Goal: Task Accomplishment & Management: Complete application form

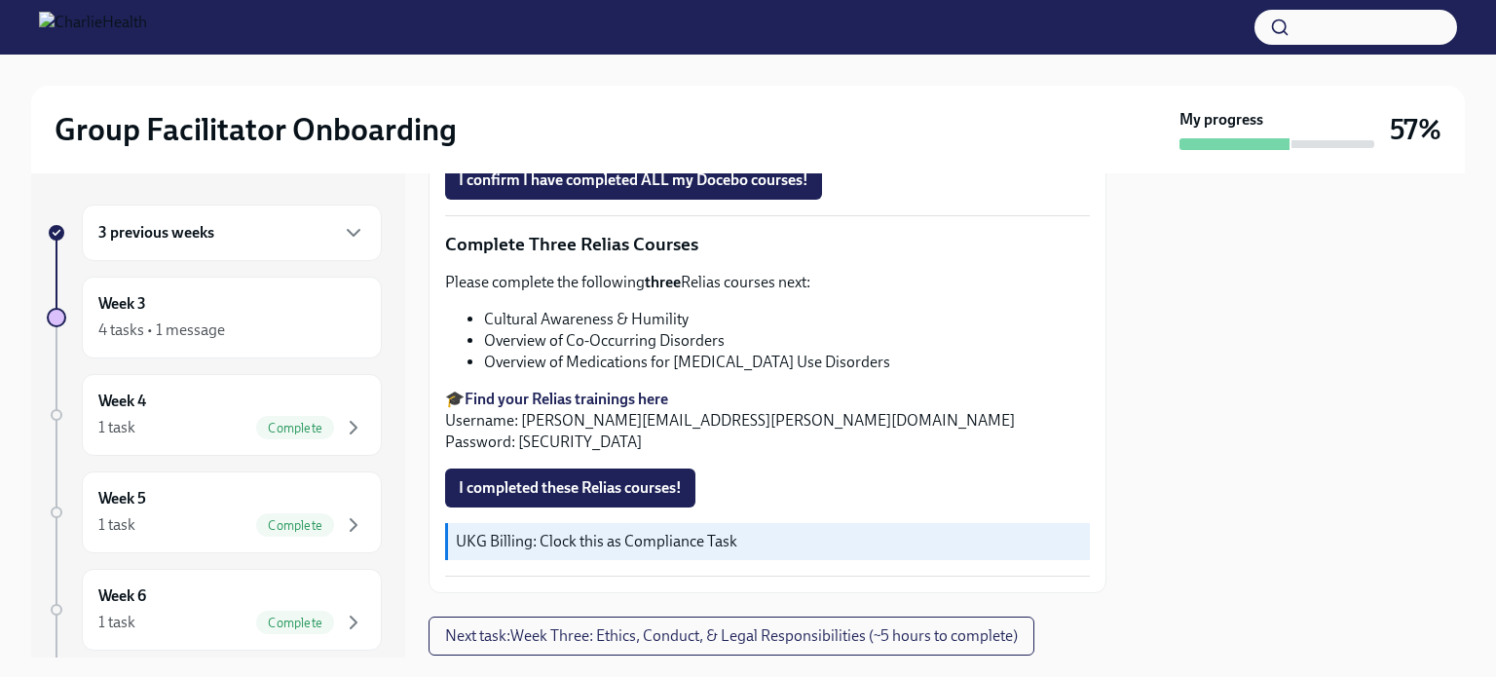
scroll to position [1436, 0]
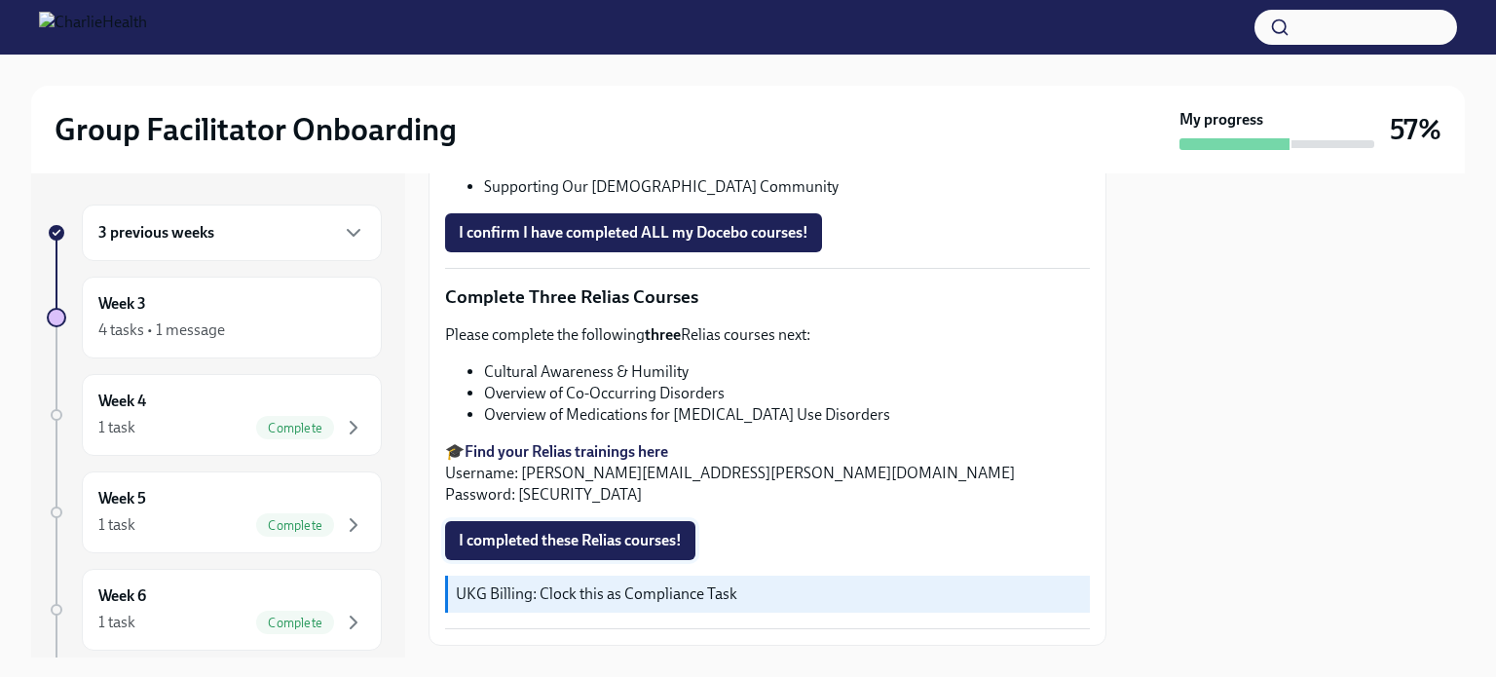
click at [616, 531] on span "I completed these Relias courses!" at bounding box center [570, 540] width 223 height 19
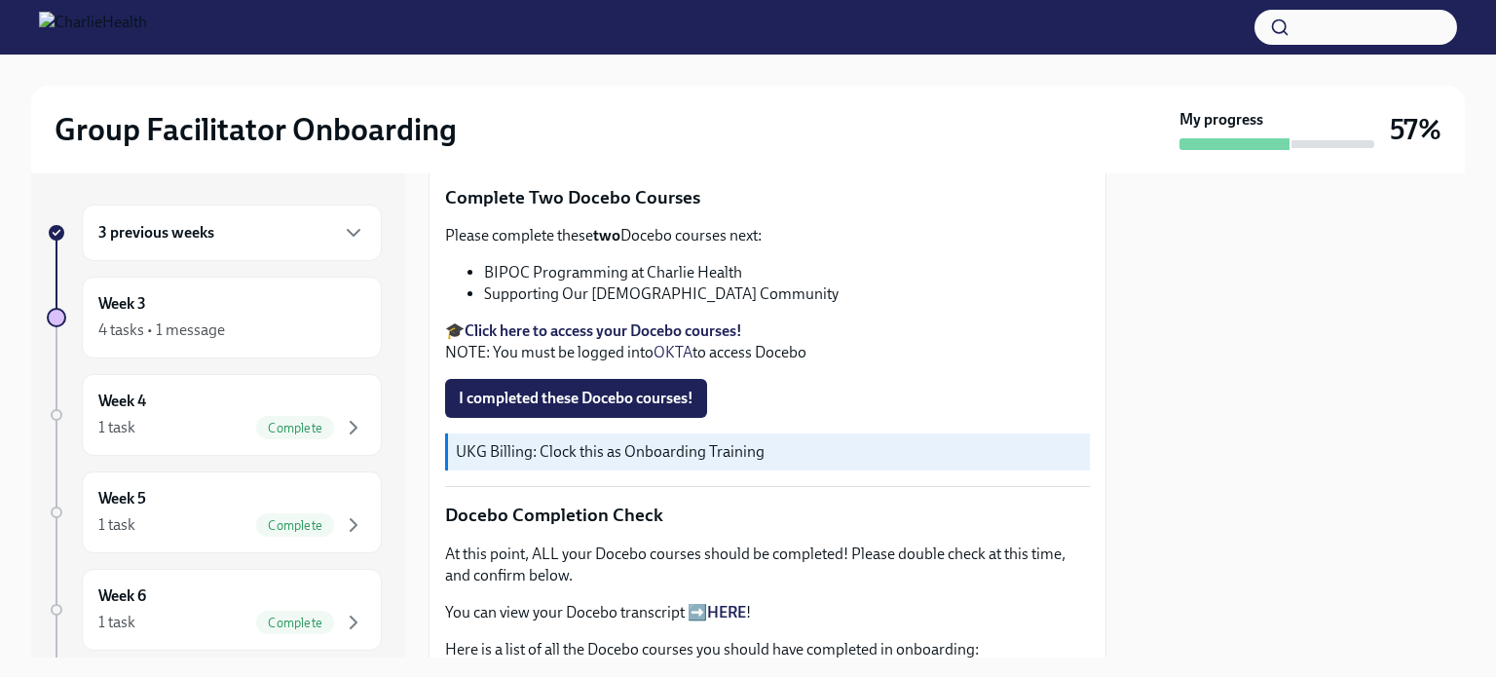
scroll to position [659, 0]
click at [693, 320] on strong "Click here to access your Docebo courses!" at bounding box center [602, 329] width 277 height 18
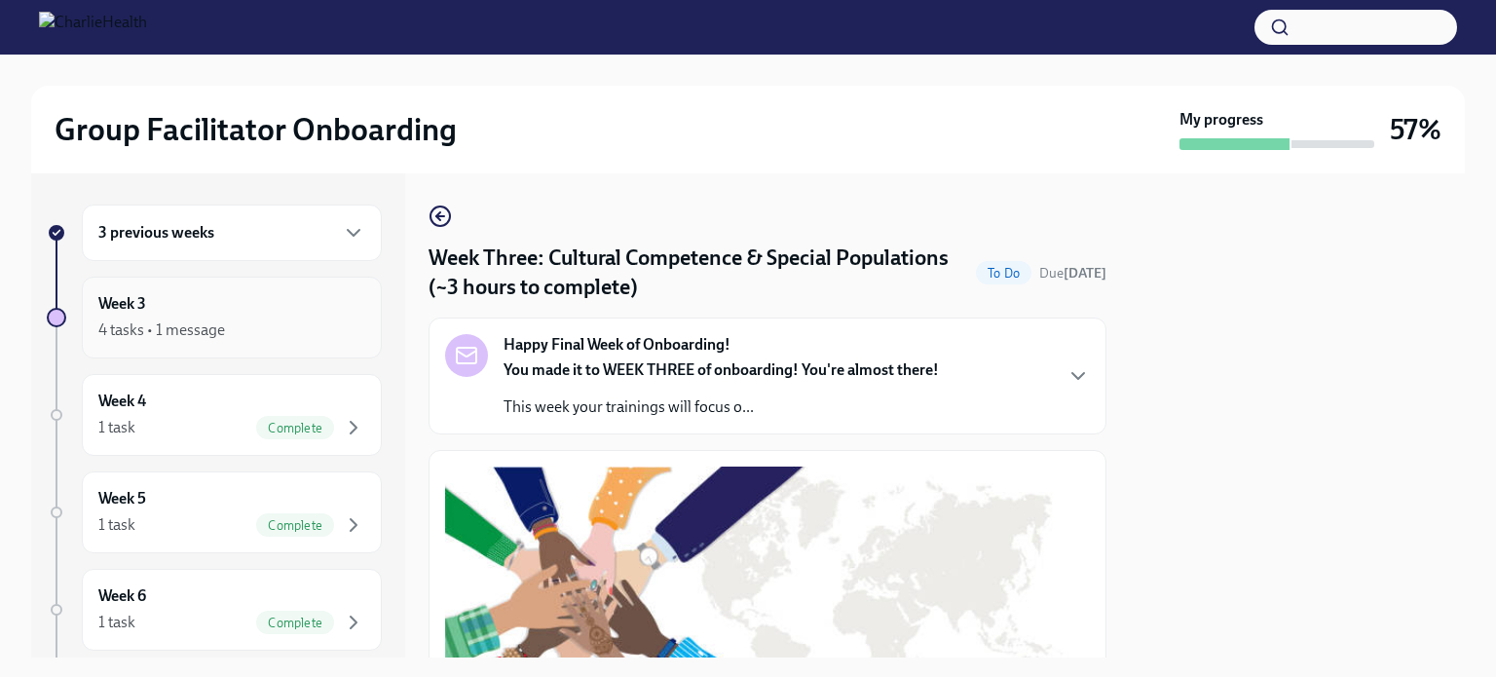
click at [226, 318] on div "4 tasks • 1 message" at bounding box center [231, 329] width 267 height 23
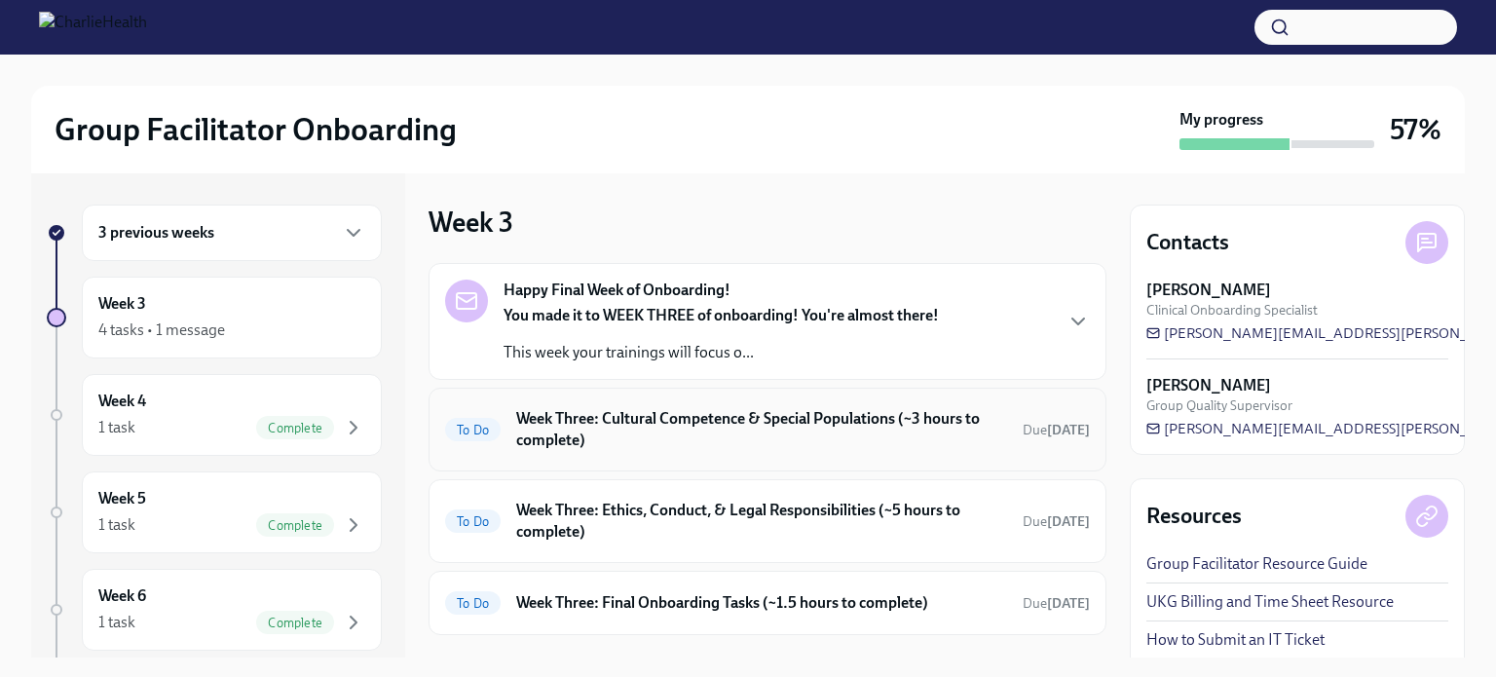
scroll to position [98, 0]
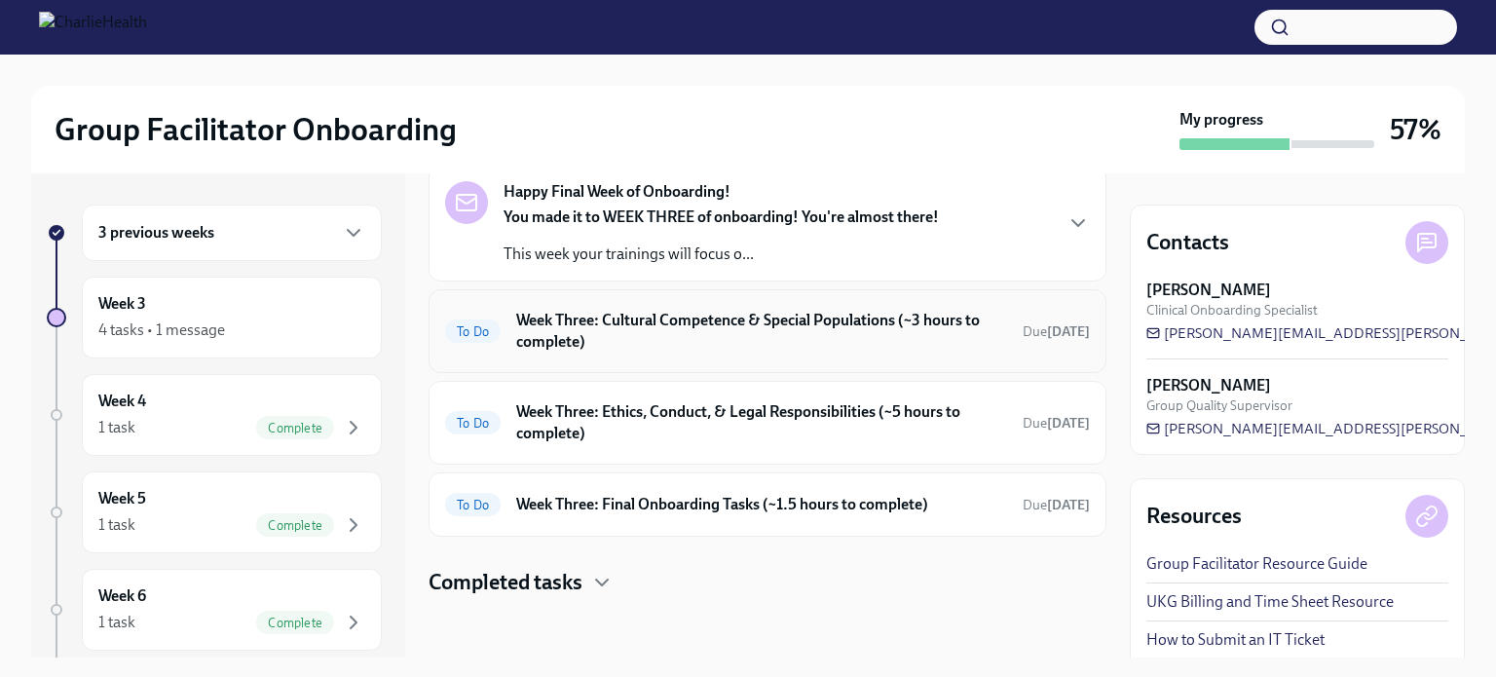
click at [611, 323] on h6 "Week Three: Cultural Competence & Special Populations (~3 hours to complete)" at bounding box center [761, 331] width 491 height 43
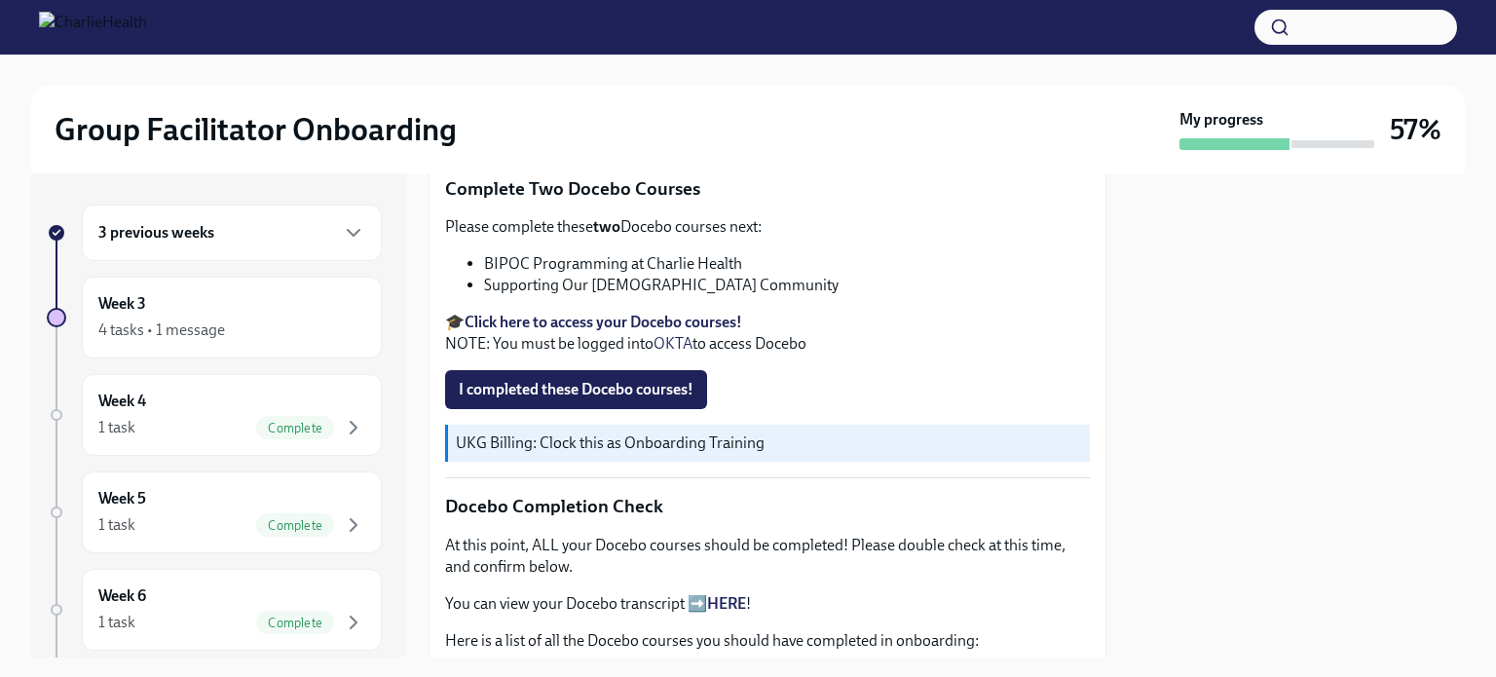
scroll to position [664, 0]
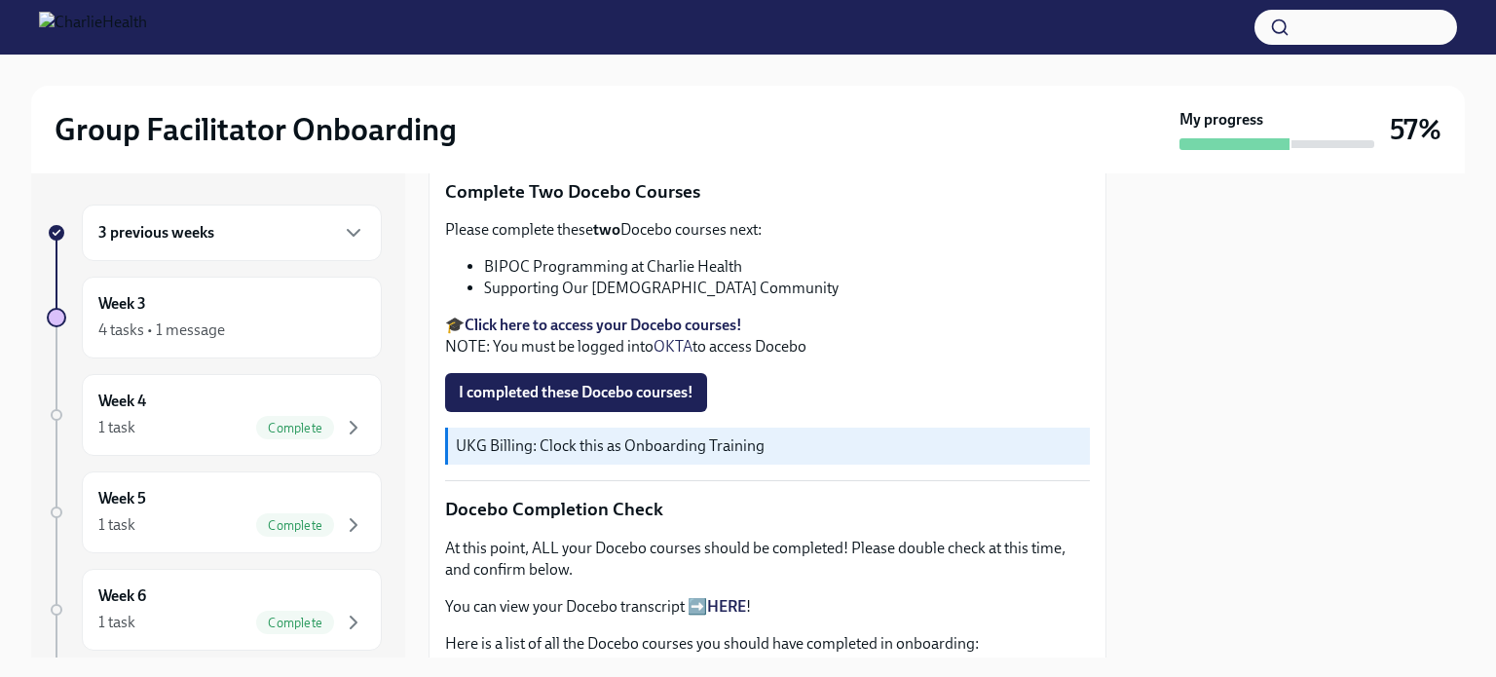
click at [582, 315] on strong "Click here to access your Docebo courses!" at bounding box center [602, 324] width 277 height 18
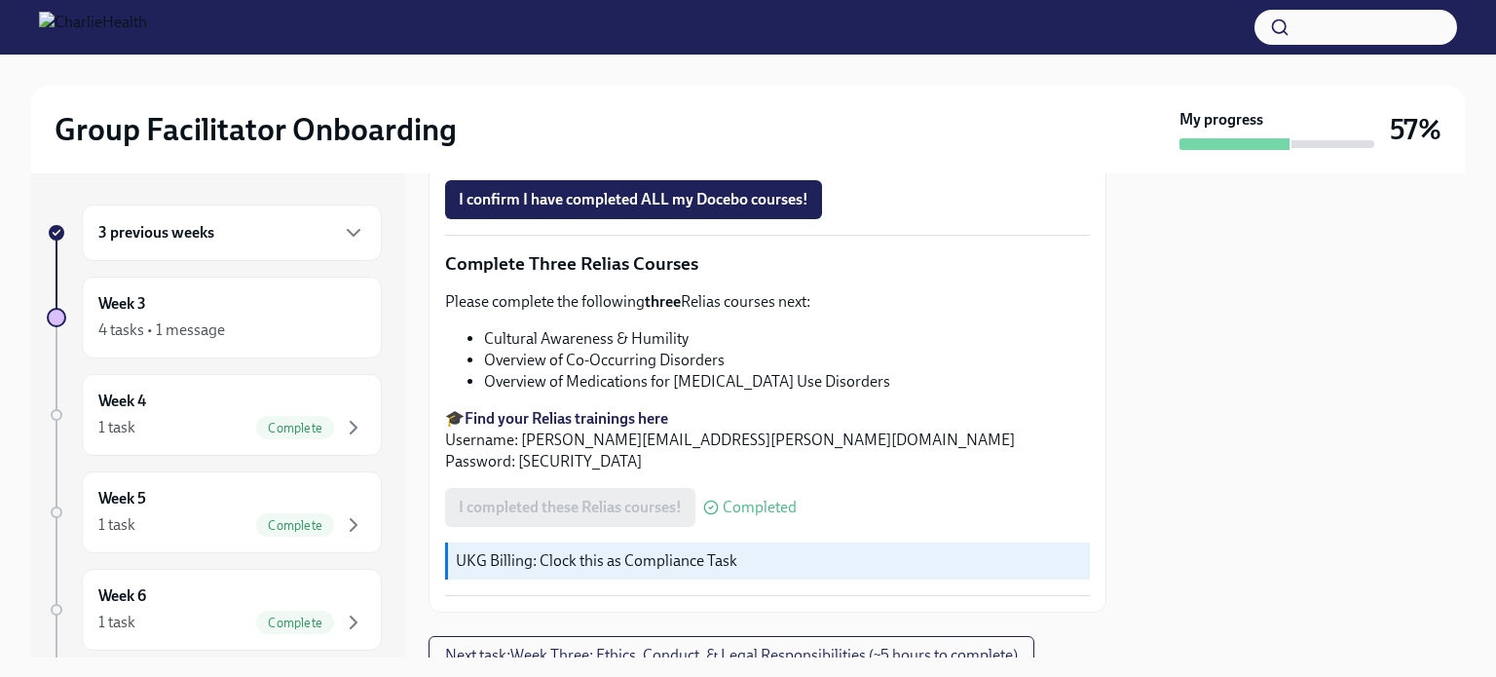
scroll to position [1521, 0]
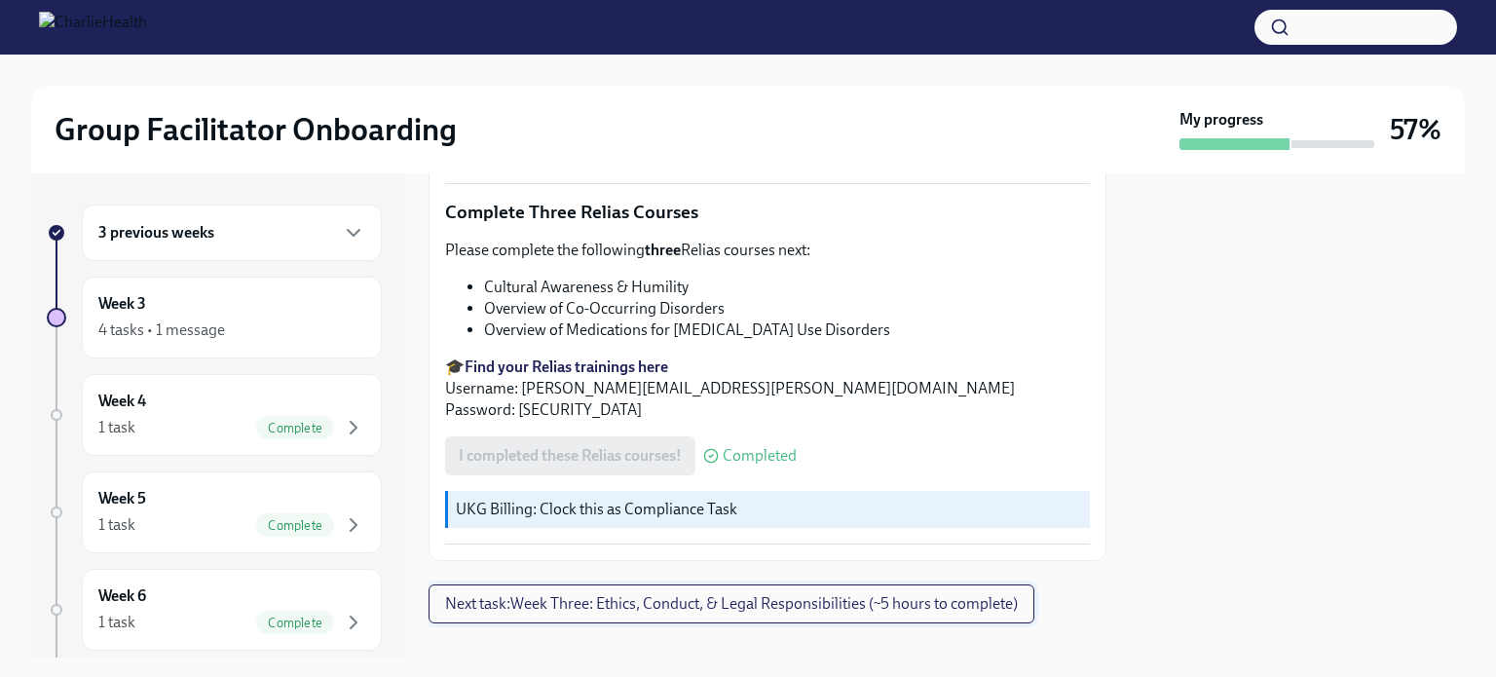
click at [810, 594] on span "Next task : Week Three: Ethics, Conduct, & Legal Responsibilities (~5 hours to …" at bounding box center [731, 603] width 573 height 19
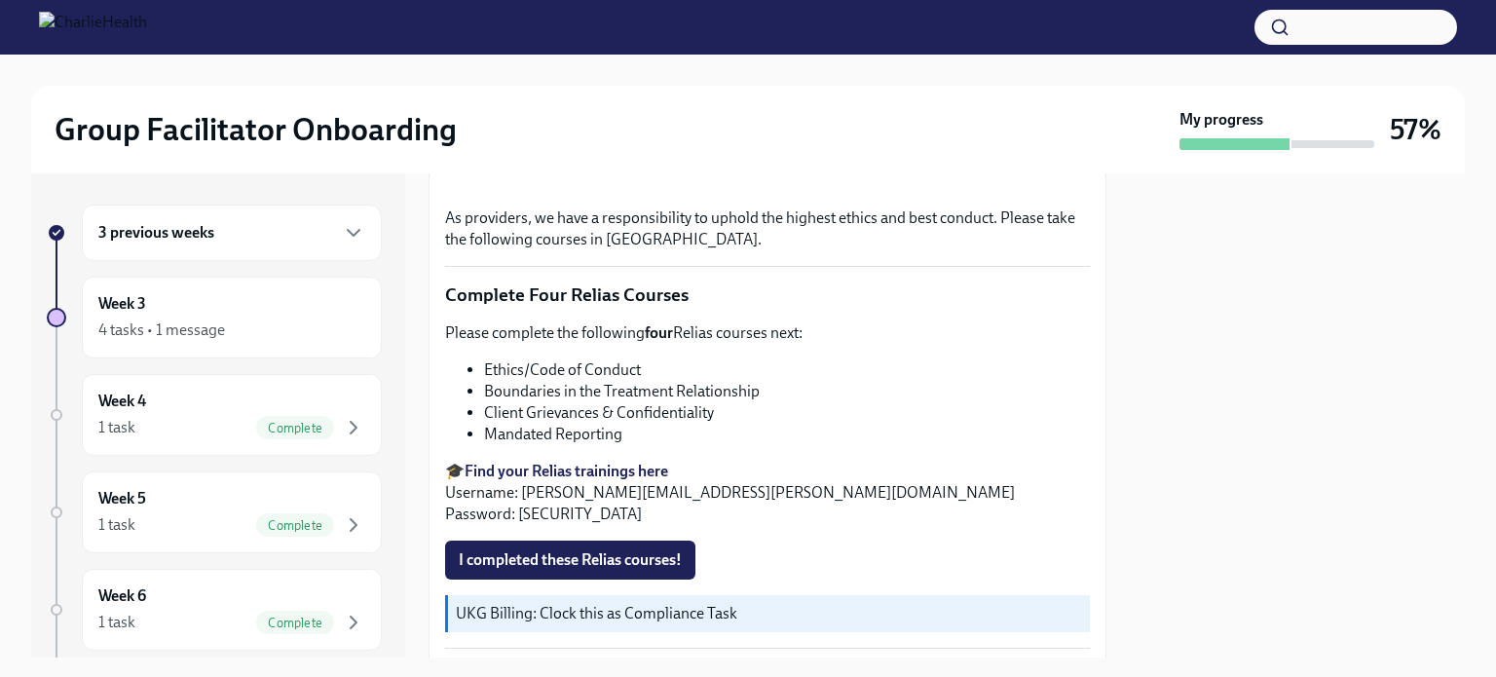
scroll to position [733, 0]
click at [582, 460] on strong "Find your Relias trainings here" at bounding box center [565, 469] width 203 height 18
click at [596, 515] on div "As providers, we have a responsibility to uphold the highest ethics and best co…" at bounding box center [767, 344] width 645 height 1222
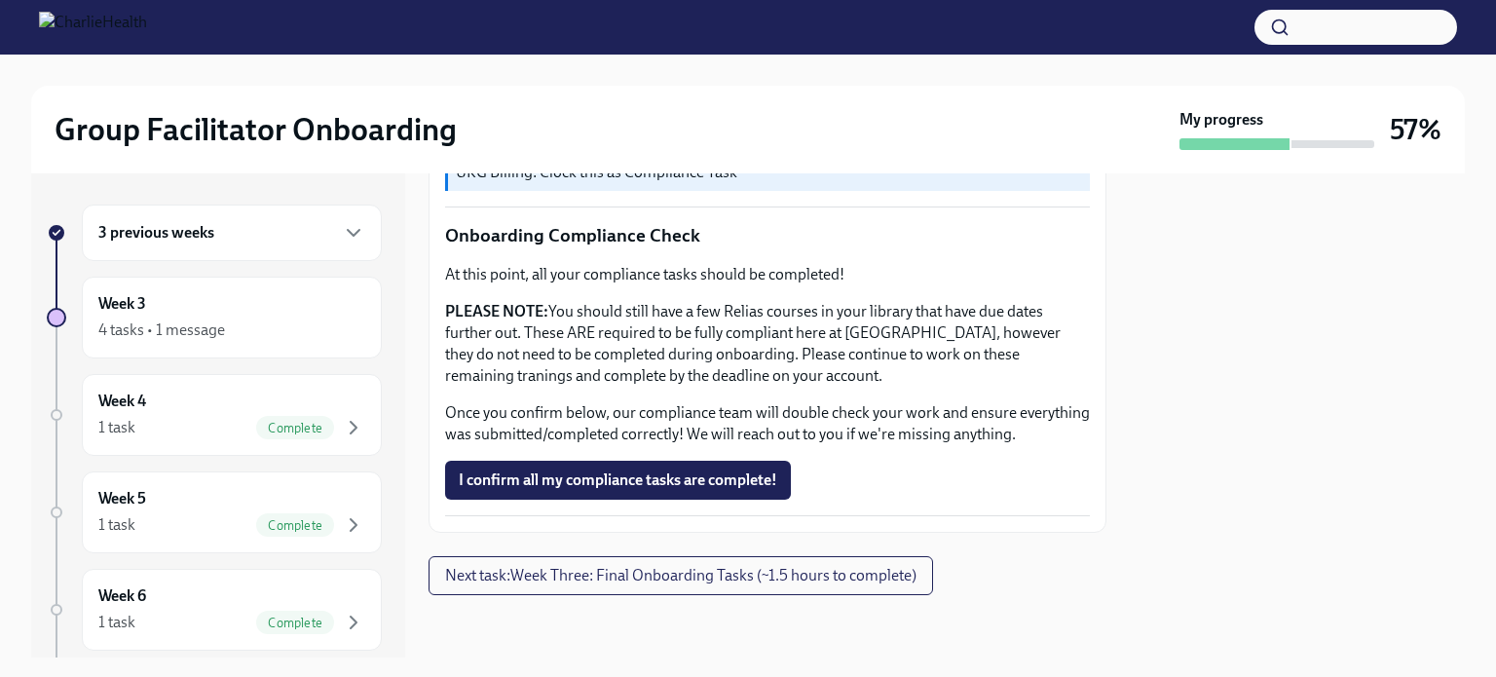
scroll to position [931, 0]
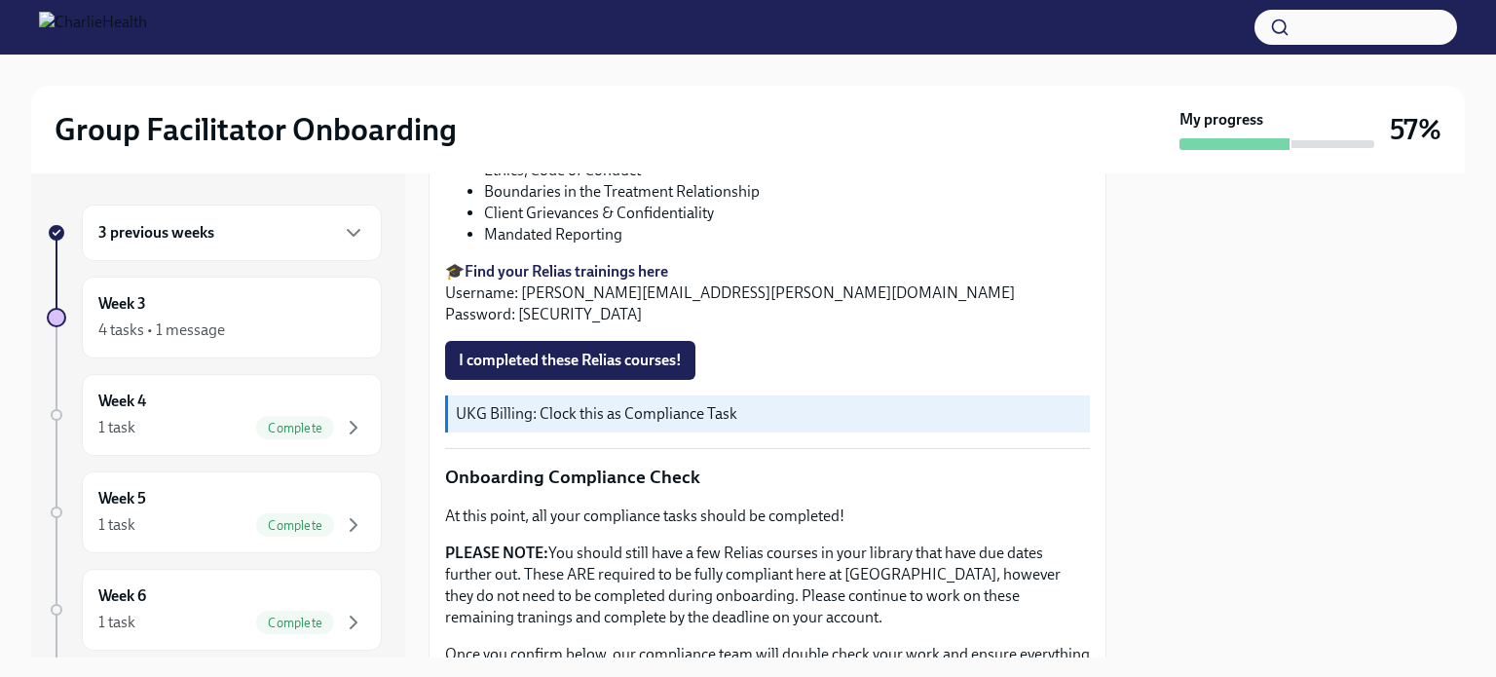
click at [596, 515] on p "At this point, all your compliance tasks should be completed!" at bounding box center [767, 515] width 645 height 21
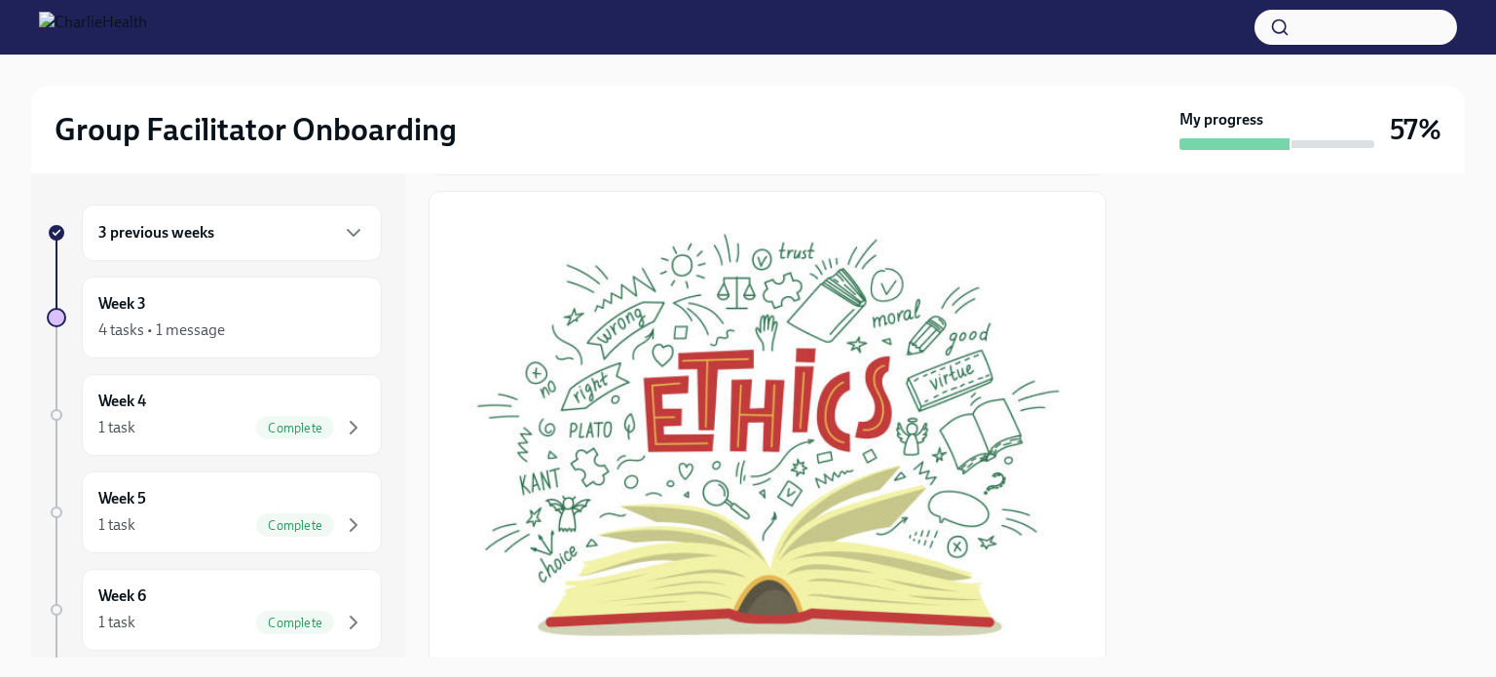
scroll to position [0, 0]
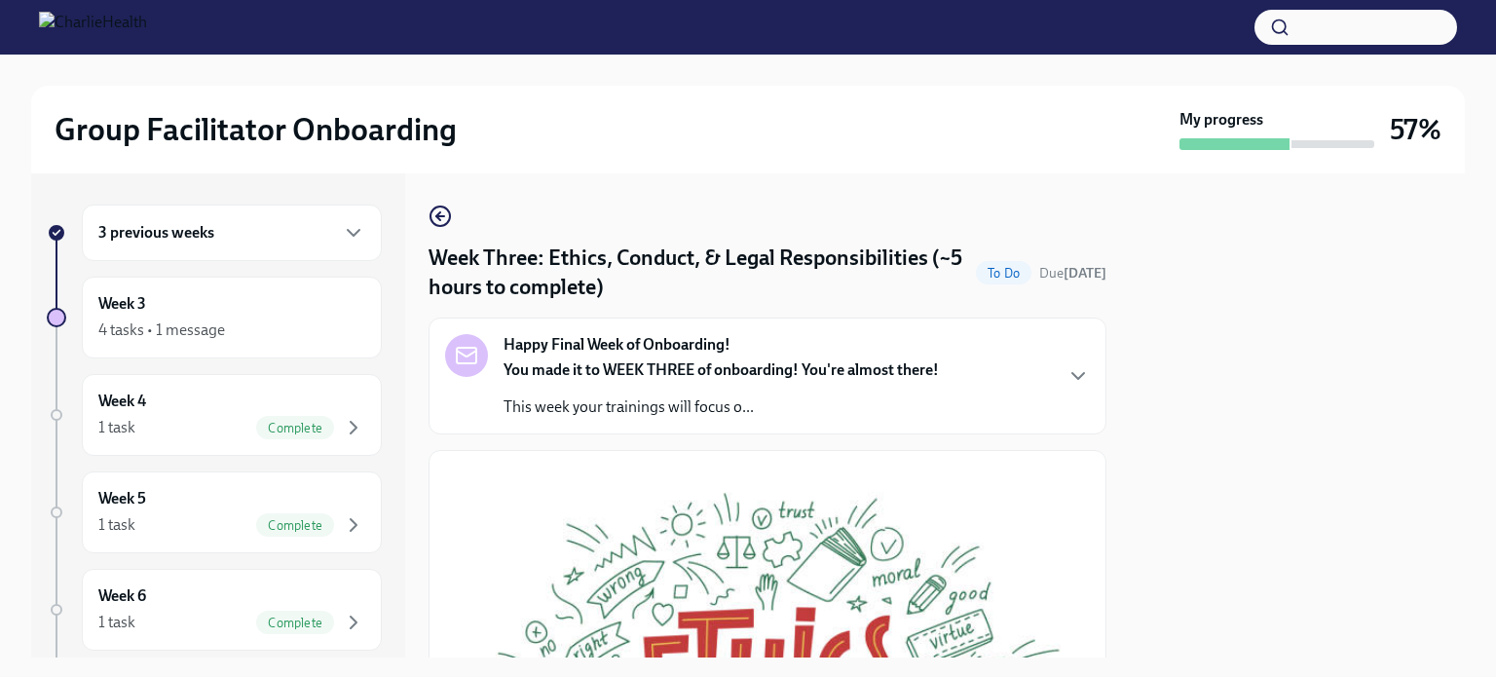
click at [560, 365] on strong "You made it to WEEK THREE of onboarding! You're almost there!" at bounding box center [720, 369] width 435 height 18
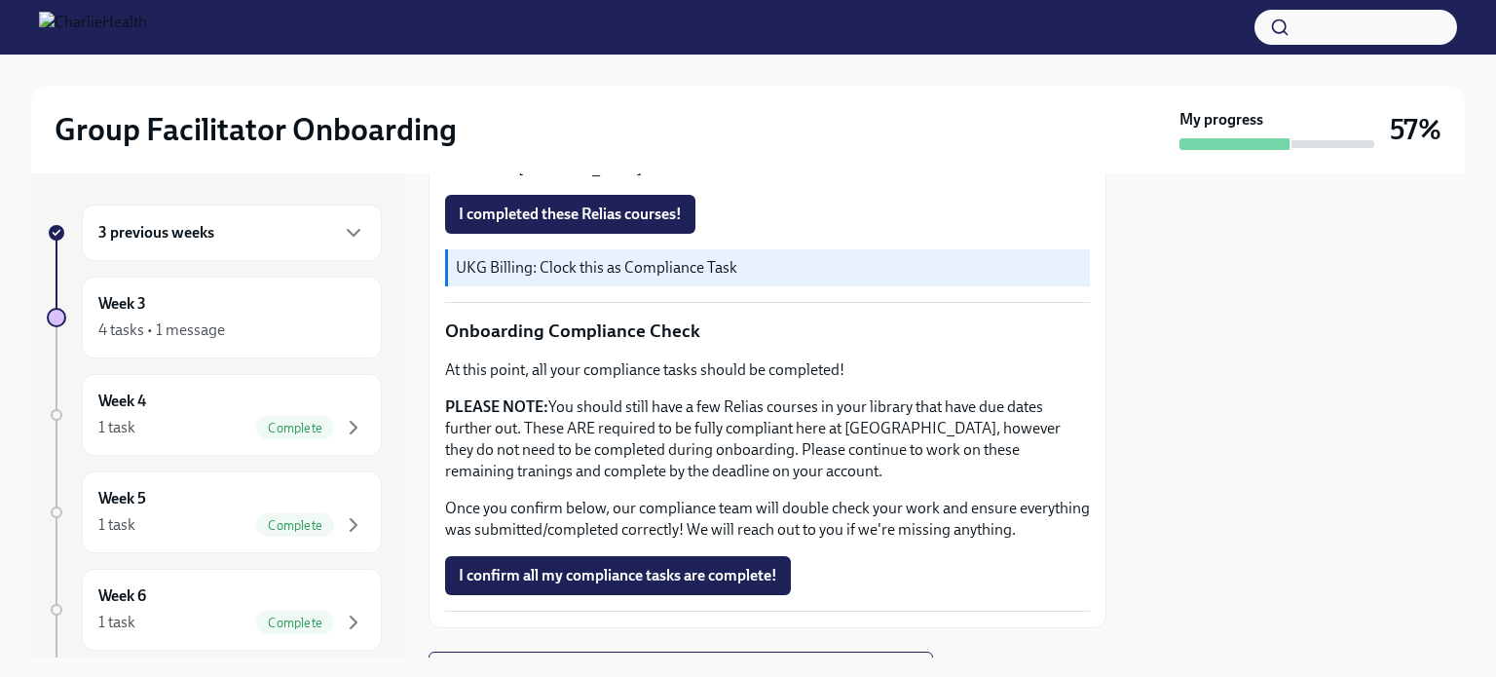
scroll to position [1538, 0]
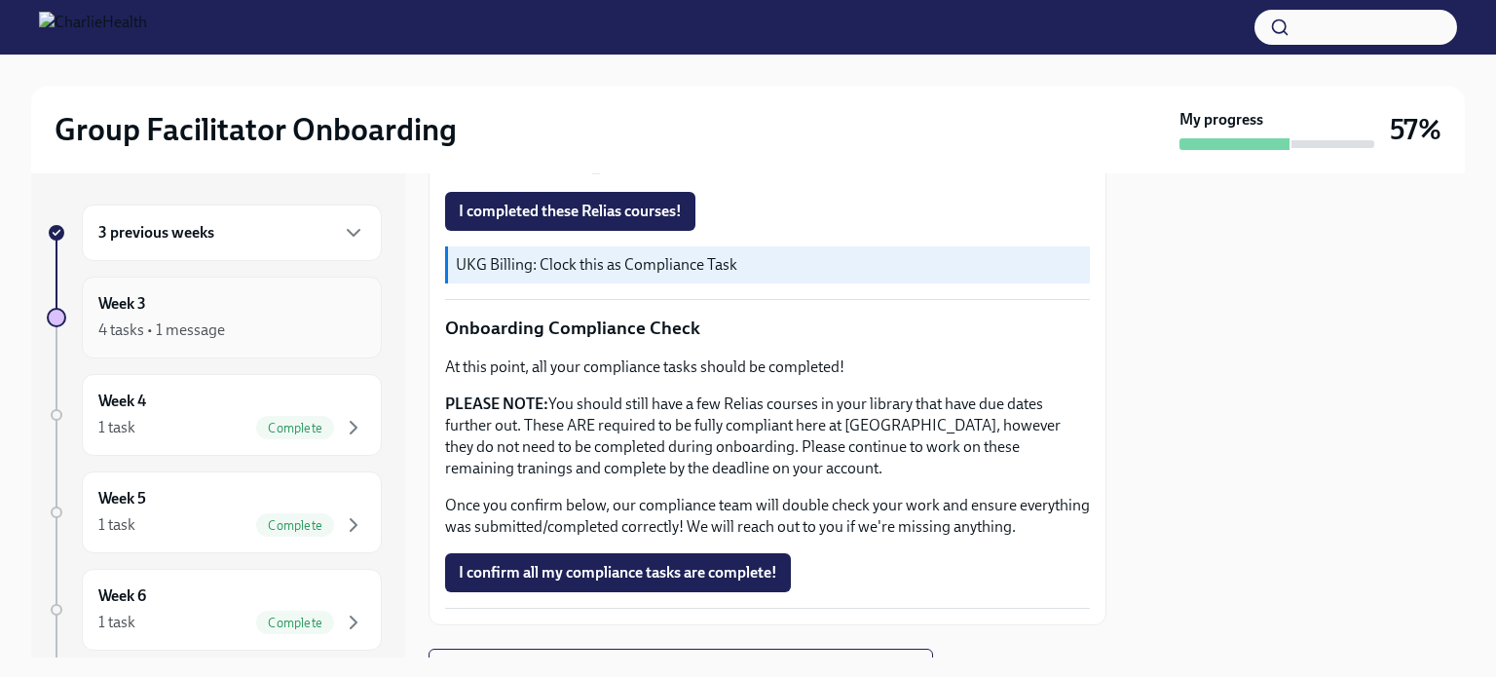
click at [201, 303] on div "Week 3 4 tasks • 1 message" at bounding box center [231, 317] width 267 height 49
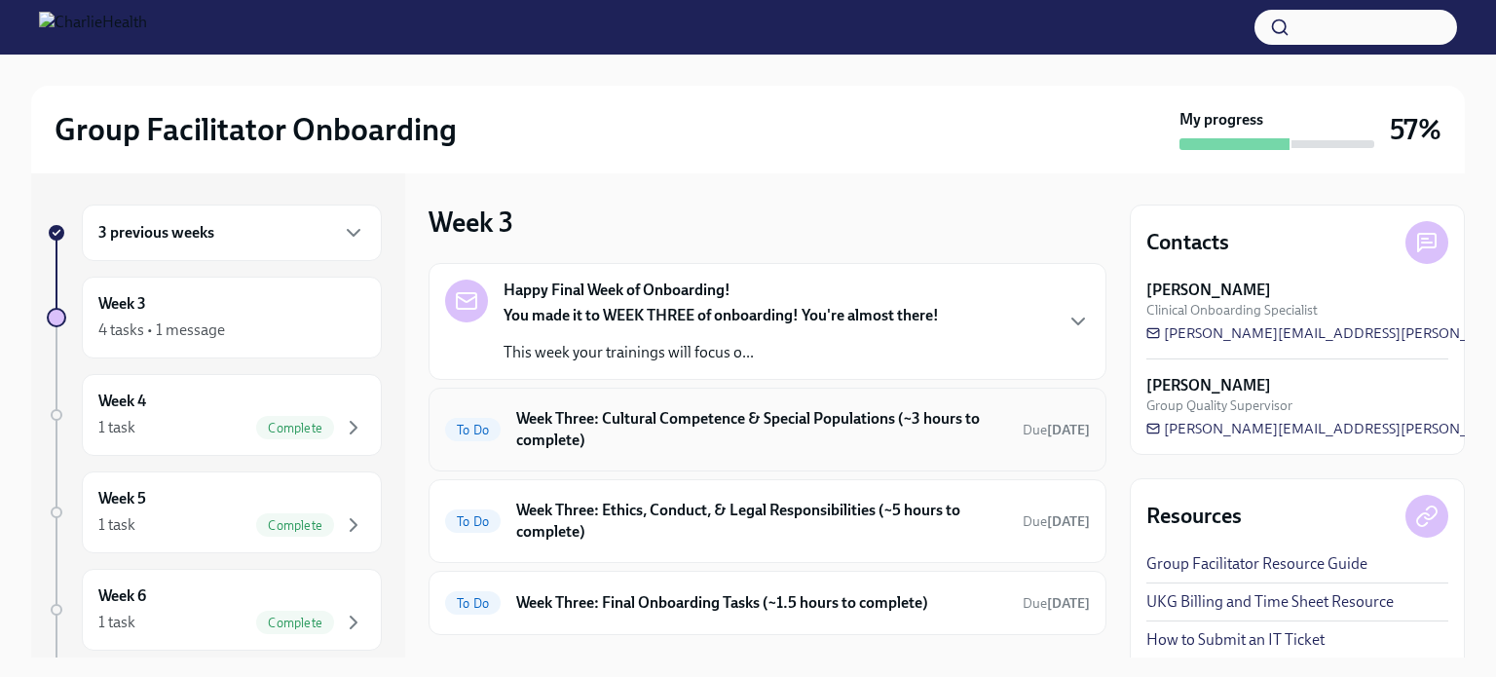
click at [572, 449] on h6 "Week Three: Cultural Competence & Special Populations (~3 hours to complete)" at bounding box center [761, 429] width 491 height 43
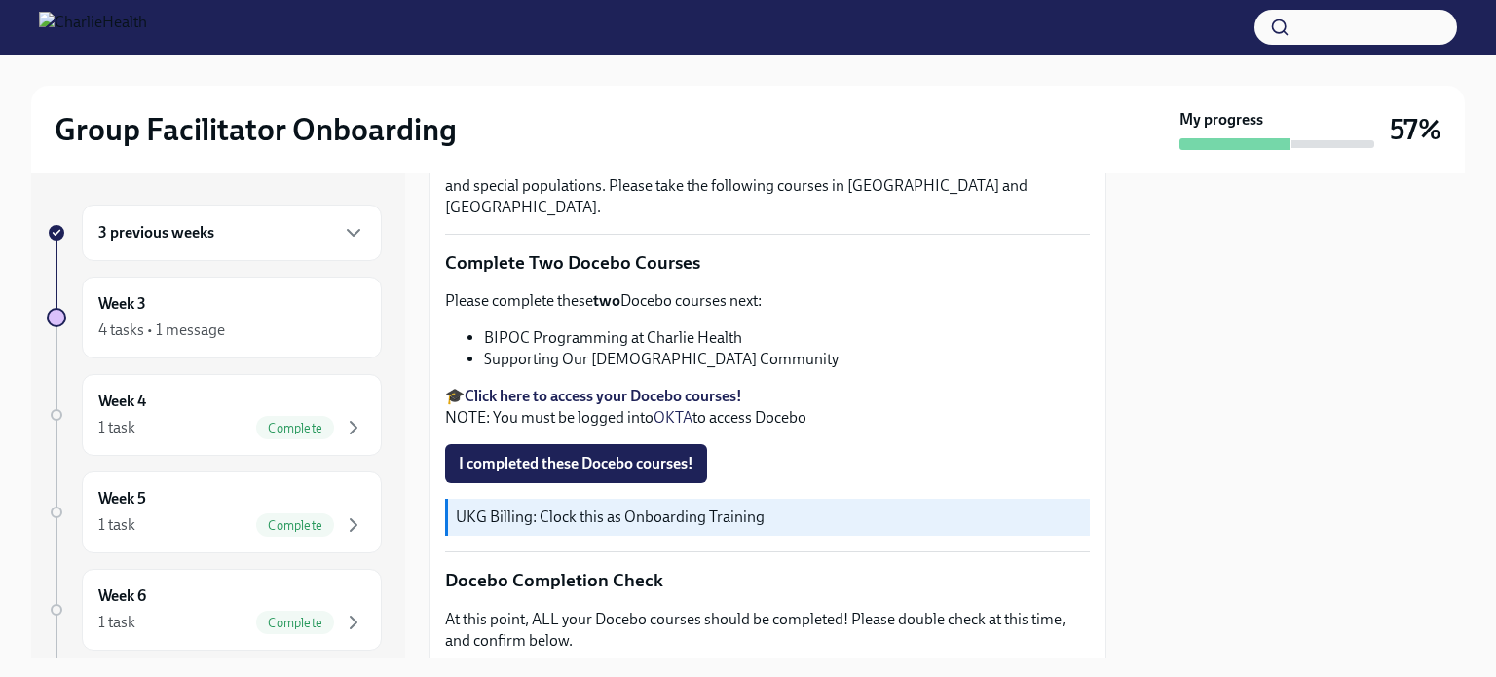
scroll to position [605, 0]
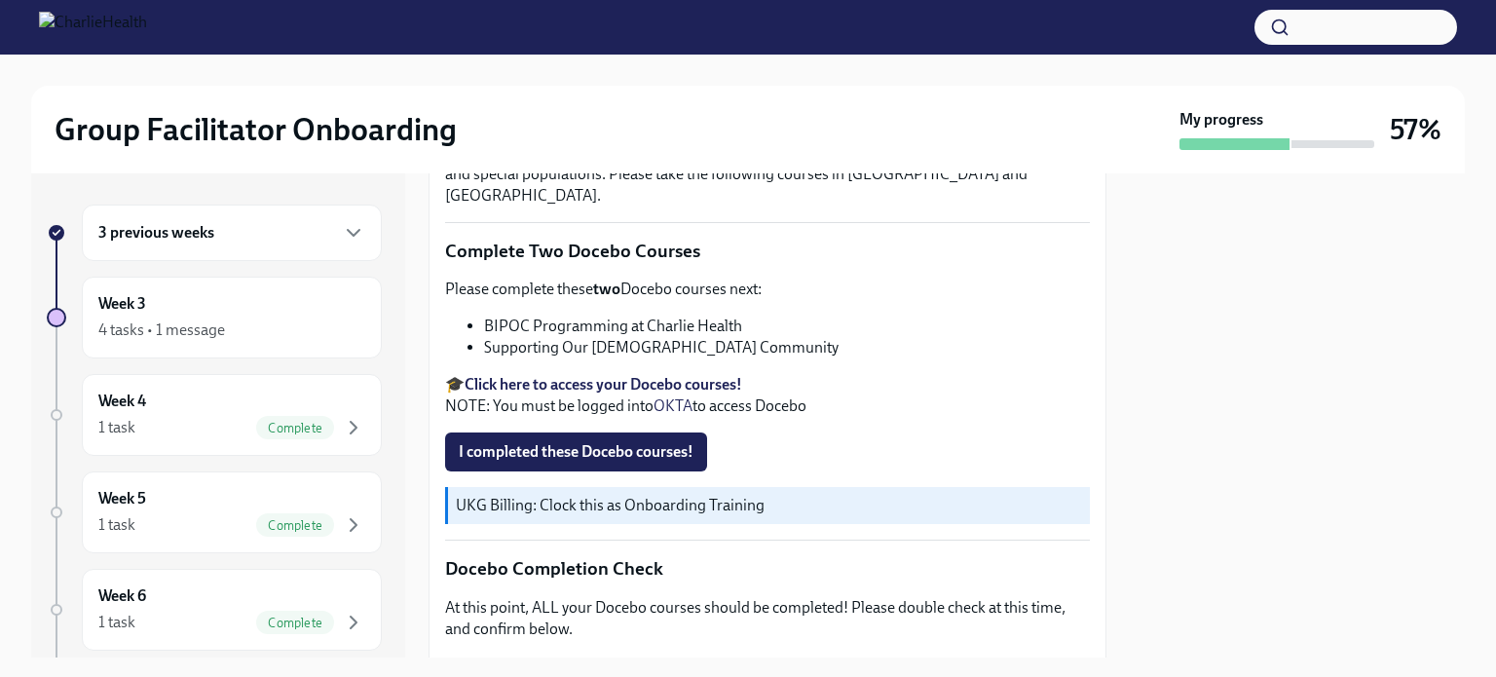
click at [590, 375] on strong "Click here to access your Docebo courses!" at bounding box center [602, 384] width 277 height 18
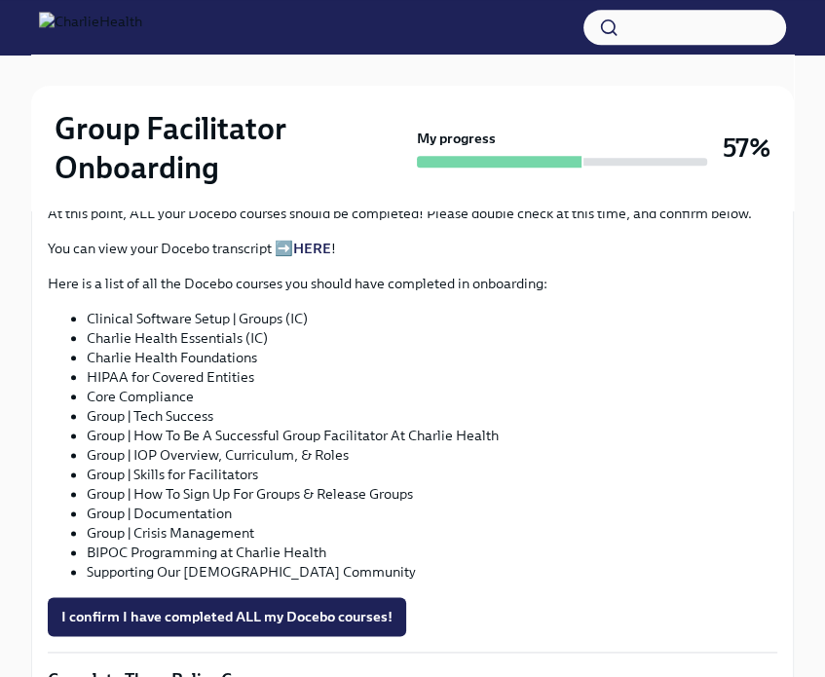
scroll to position [1145, 0]
